Goal: Find specific page/section: Find specific page/section

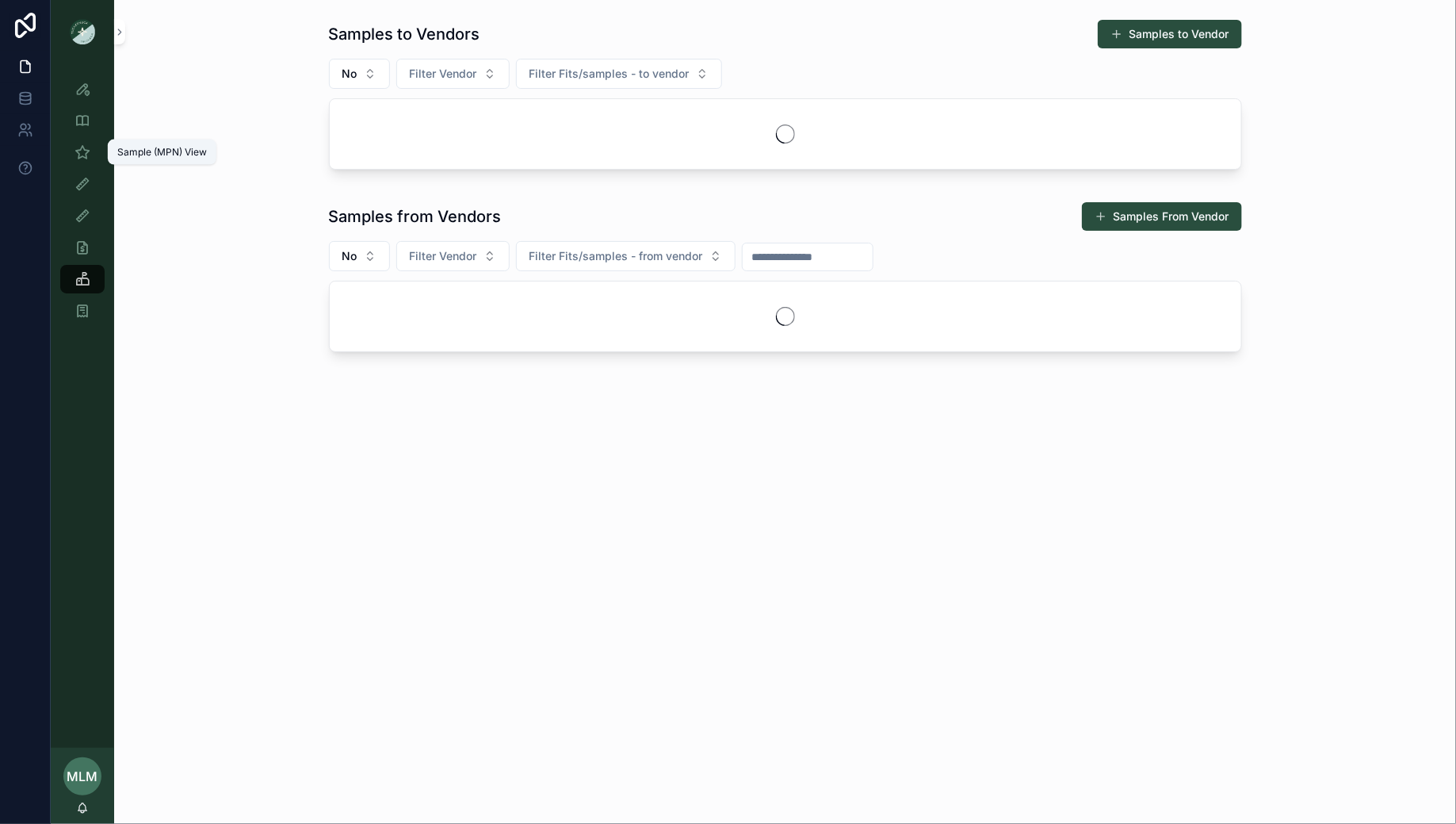
click at [82, 158] on icon "scrollable content" at bounding box center [82, 152] width 16 height 16
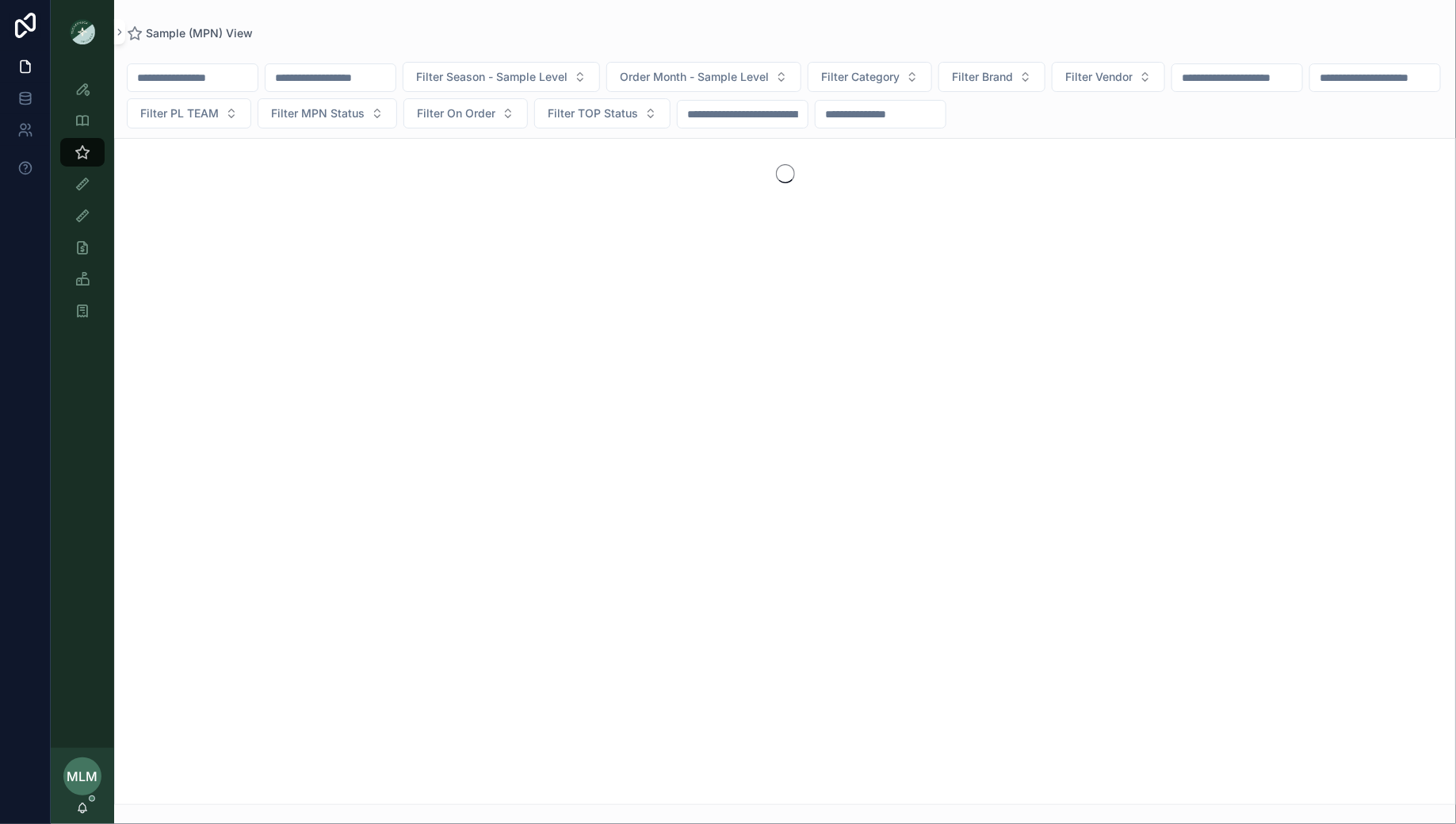
click at [202, 75] on input "scrollable content" at bounding box center [192, 78] width 130 height 23
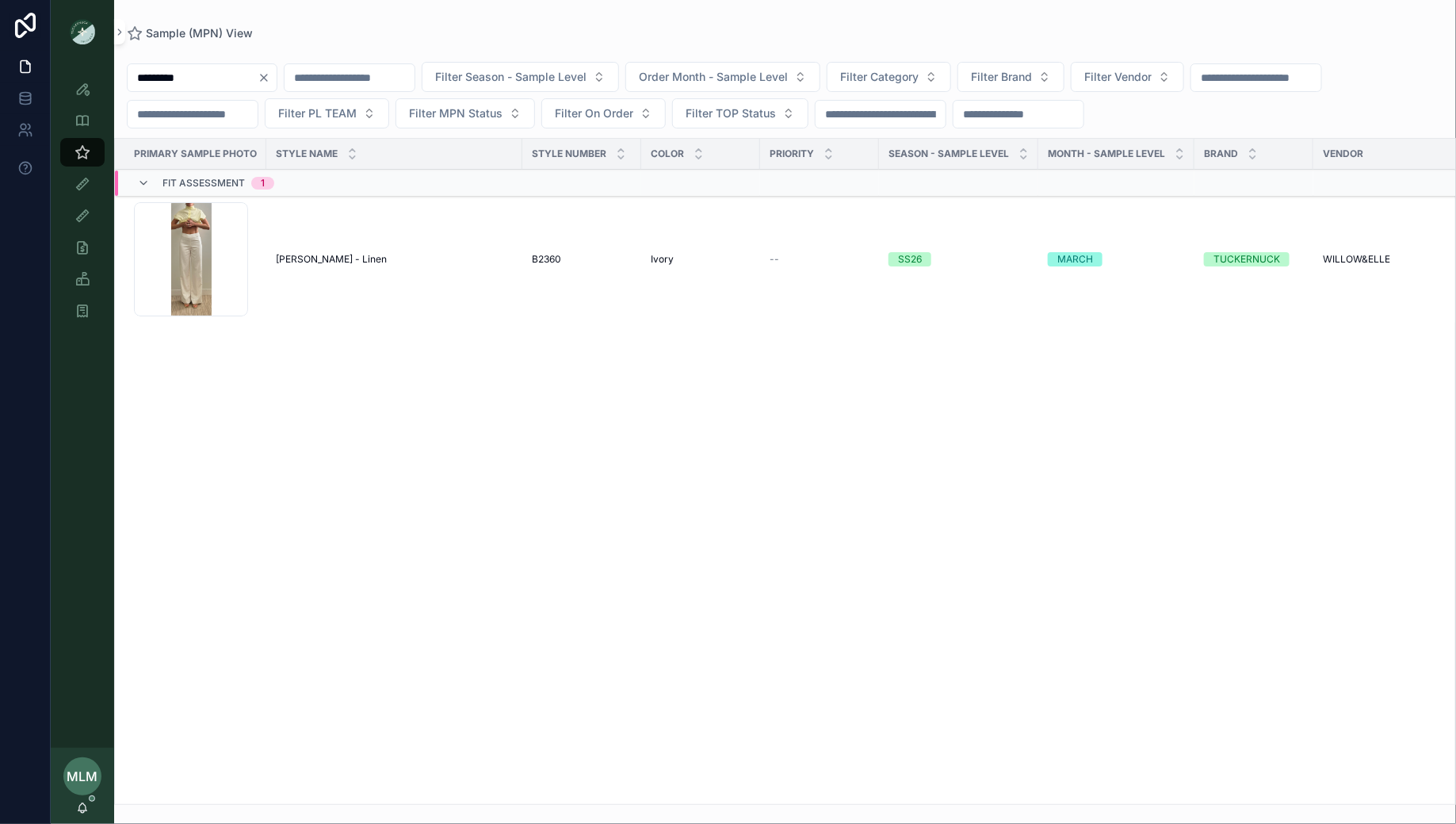
type input "*********"
click at [285, 252] on span "[PERSON_NAME] - Linen" at bounding box center [331, 259] width 111 height 13
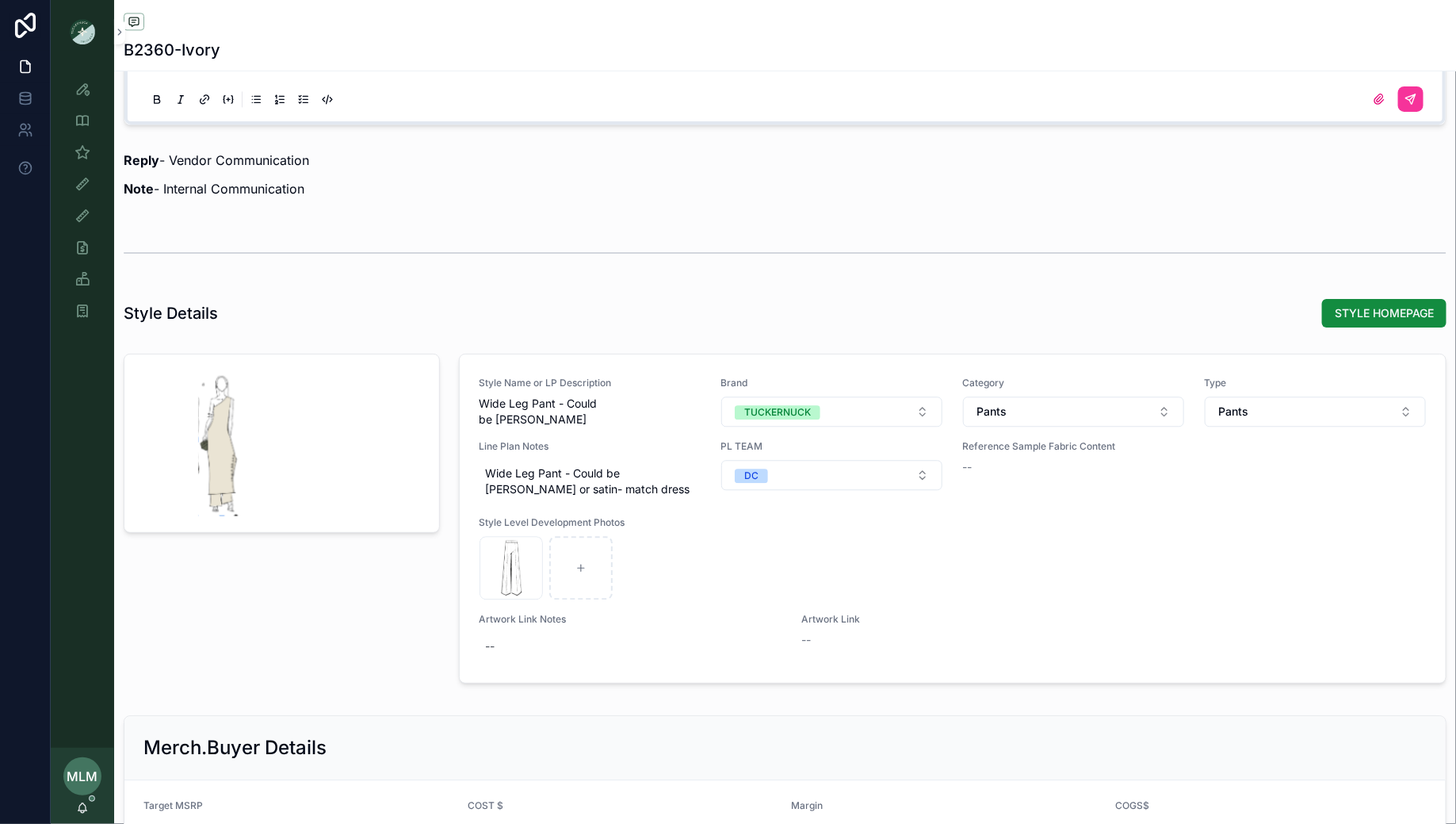
scroll to position [1733, 0]
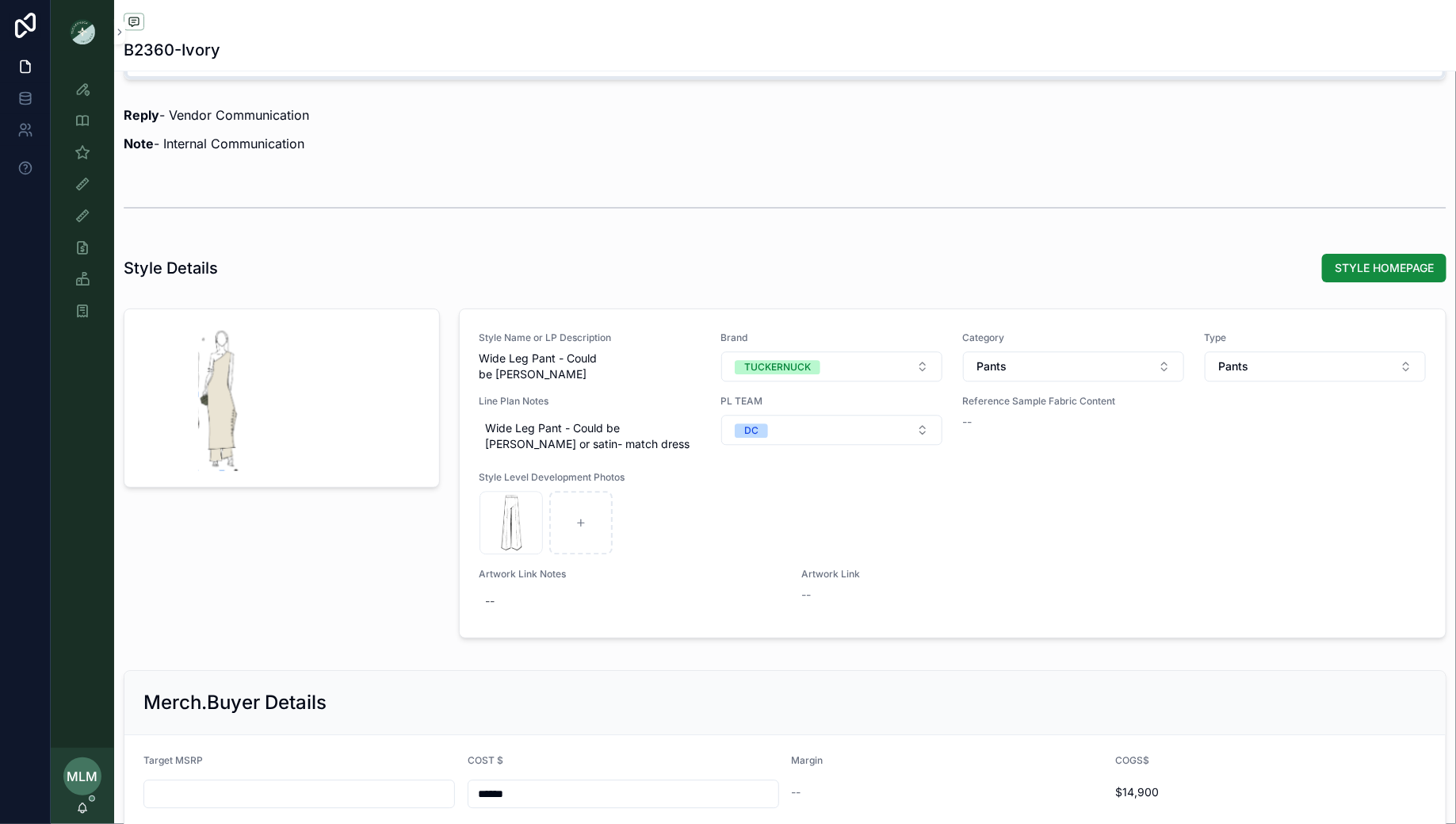
click at [1374, 253] on span "STYLE HOMEPAGE" at bounding box center [1384, 267] width 125 height 28
click at [1374, 265] on span "STYLE HOMEPAGE" at bounding box center [1384, 267] width 99 height 16
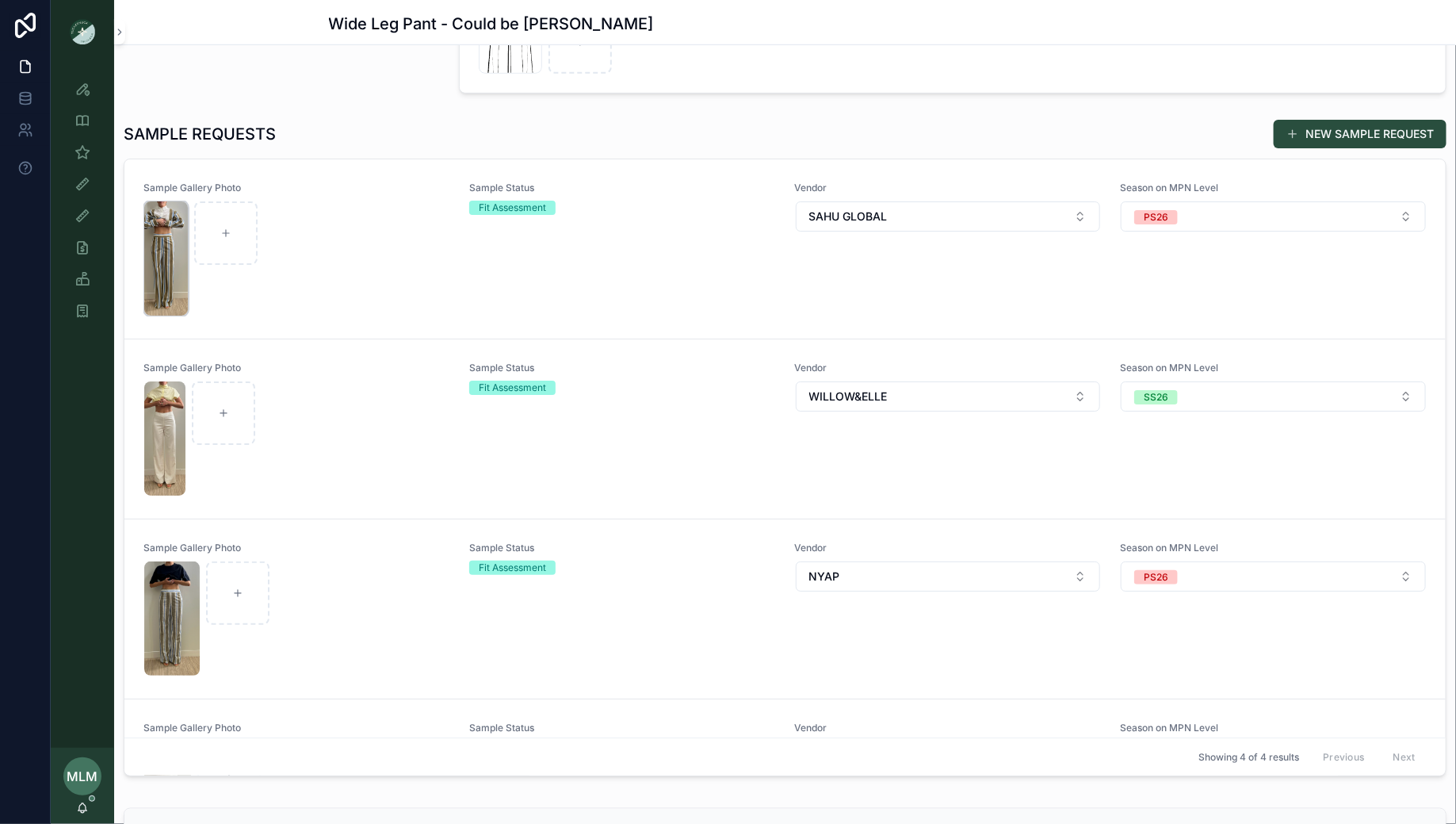
click at [163, 279] on img "scrollable content" at bounding box center [166, 259] width 43 height 114
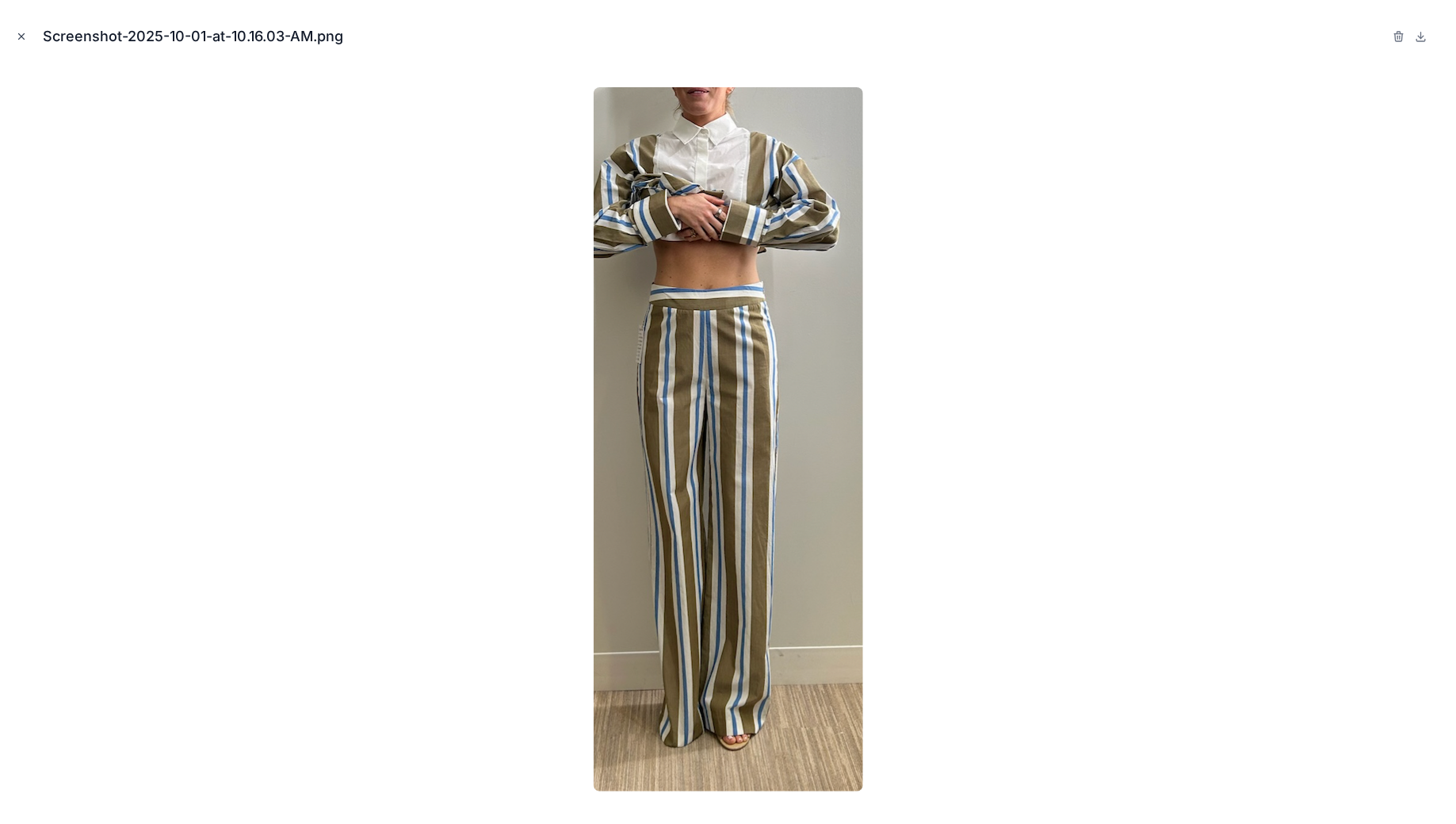
click at [14, 28] on button "Close modal" at bounding box center [22, 37] width 18 height 18
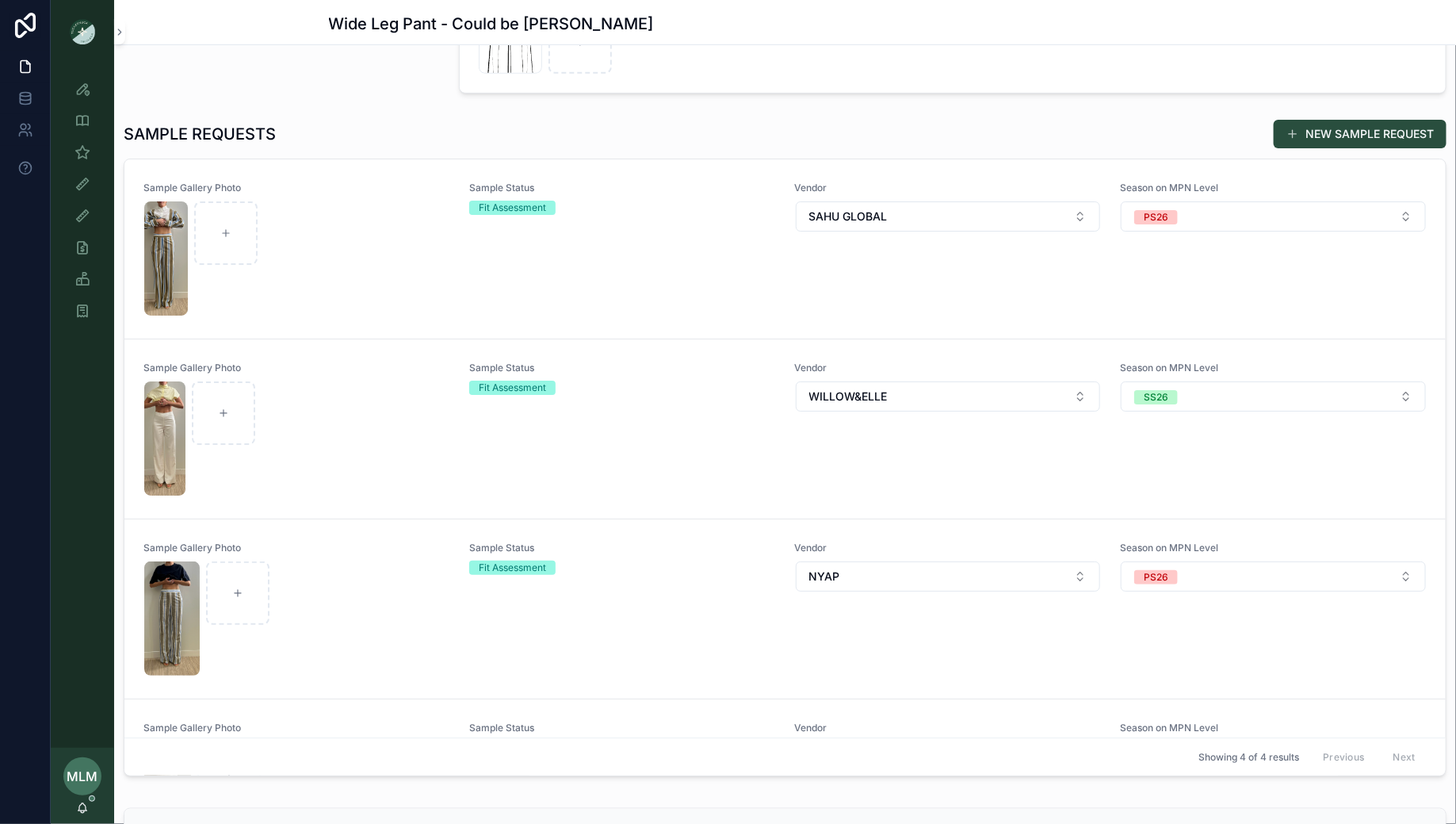
click at [89, 32] on img "scrollable content" at bounding box center [82, 31] width 25 height 25
